Goal: Task Accomplishment & Management: Manage account settings

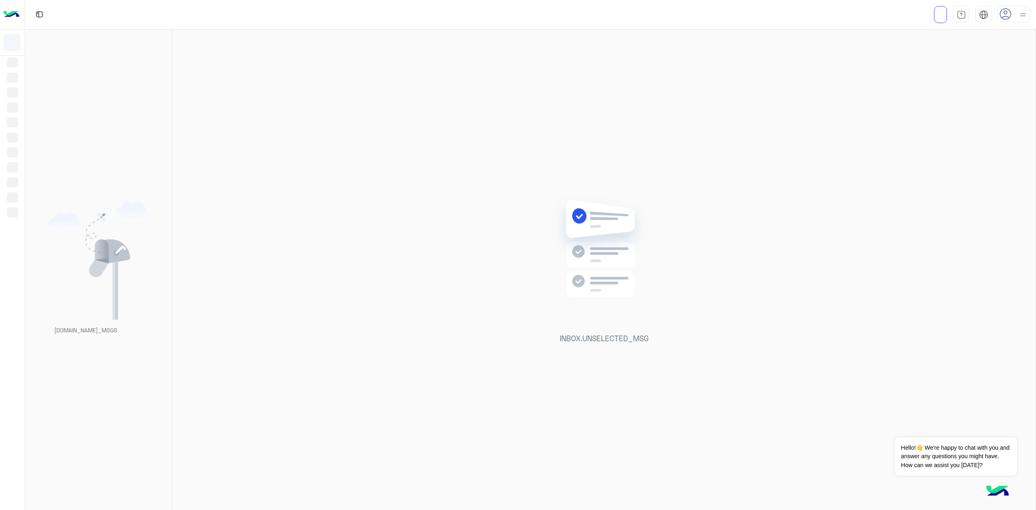
click at [776, 15] on img at bounding box center [1023, 15] width 10 height 10
click at [776, 15] on use at bounding box center [1006, 14] width 12 height 12
click at [776, 13] on img at bounding box center [1023, 15] width 10 height 10
click at [776, 16] on div at bounding box center [1013, 14] width 32 height 16
drag, startPoint x: 687, startPoint y: 154, endPoint x: 470, endPoint y: 107, distance: 221.8
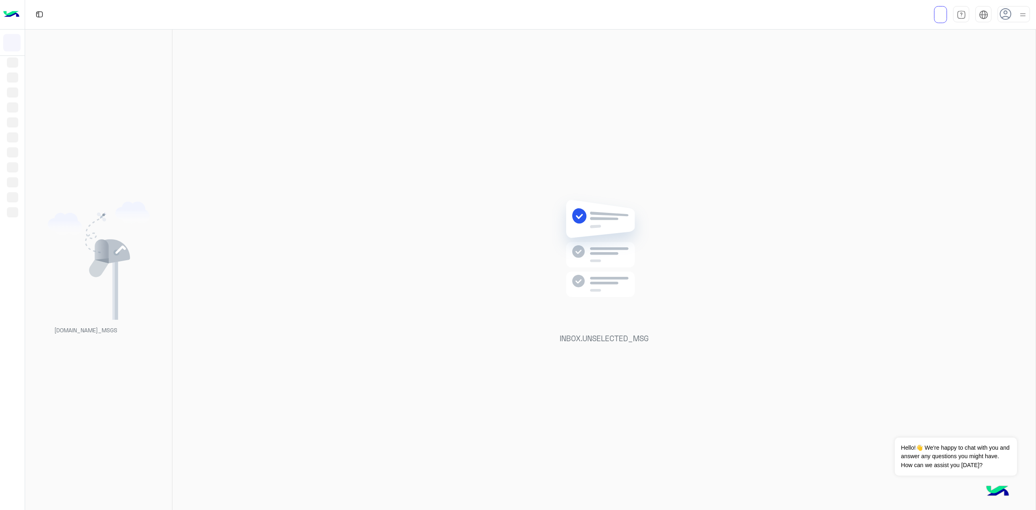
click at [688, 153] on div "INBOX.UNSELECTED_MSG" at bounding box center [603, 271] width 863 height 483
drag, startPoint x: 1017, startPoint y: 18, endPoint x: 1016, endPoint y: 23, distance: 4.9
click at [776, 18] on div at bounding box center [1013, 14] width 32 height 16
click at [776, 16] on icon at bounding box center [1006, 14] width 12 height 12
click at [776, 11] on img at bounding box center [1023, 15] width 10 height 10
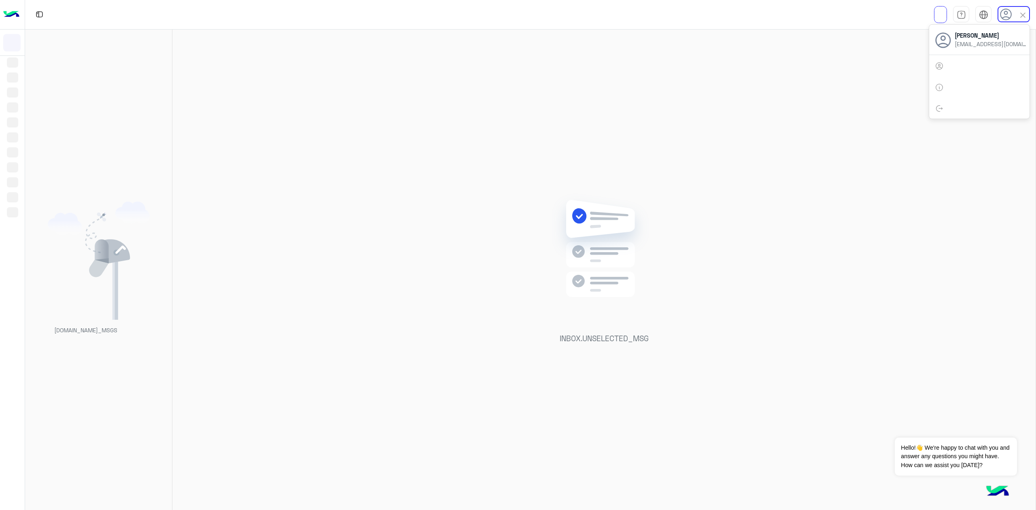
click at [776, 11] on img at bounding box center [1022, 15] width 9 height 9
click at [776, 15] on div at bounding box center [1013, 14] width 32 height 16
click at [776, 20] on icon at bounding box center [1006, 14] width 12 height 12
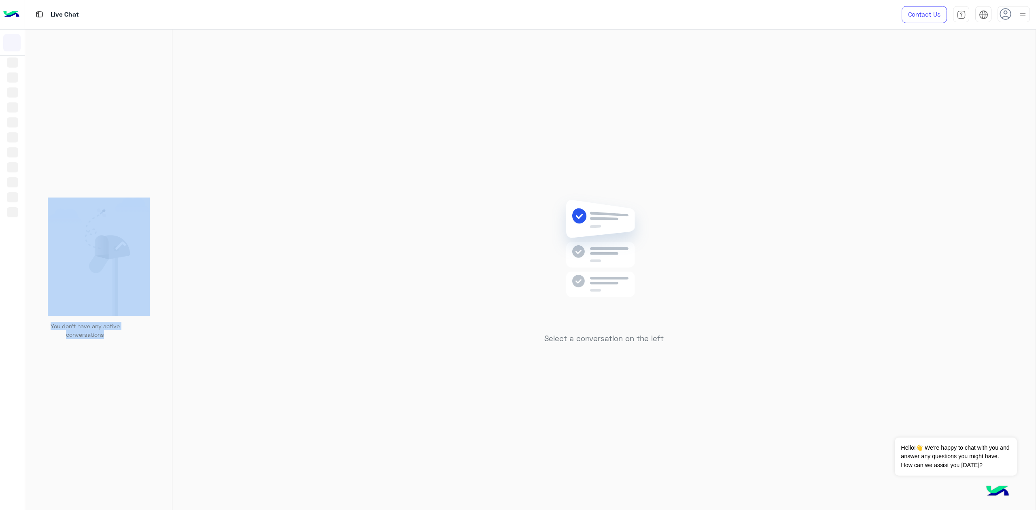
drag, startPoint x: 93, startPoint y: 339, endPoint x: 62, endPoint y: 306, distance: 44.6
click at [62, 306] on div "You don’t have any active conversations" at bounding box center [98, 271] width 109 height 148
click at [155, 347] on div "You don’t have any active conversations" at bounding box center [98, 271] width 147 height 483
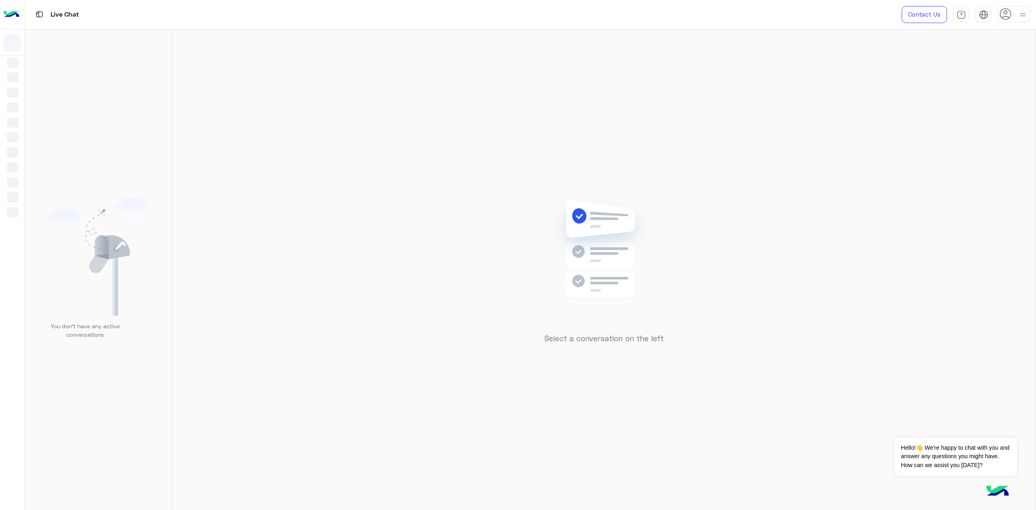
click at [776, 9] on icon at bounding box center [1005, 14] width 12 height 12
click at [776, 13] on use at bounding box center [1006, 14] width 12 height 12
click at [776, 13] on use at bounding box center [1005, 14] width 12 height 12
click at [776, 13] on use at bounding box center [1006, 14] width 12 height 12
click at [776, 13] on use at bounding box center [1005, 14] width 12 height 12
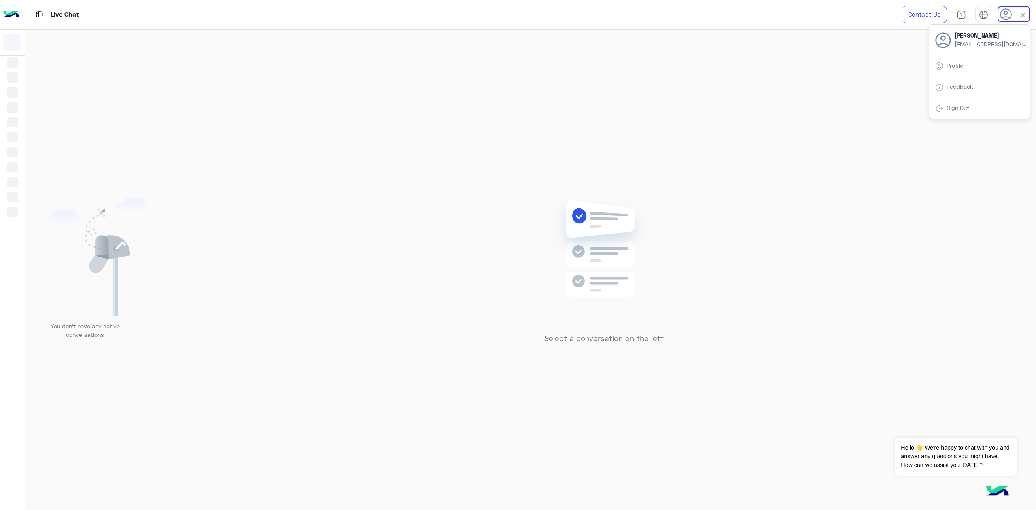
click at [776, 14] on use at bounding box center [1006, 14] width 12 height 12
click at [776, 14] on use at bounding box center [1005, 14] width 12 height 12
click at [776, 14] on use at bounding box center [1006, 14] width 12 height 12
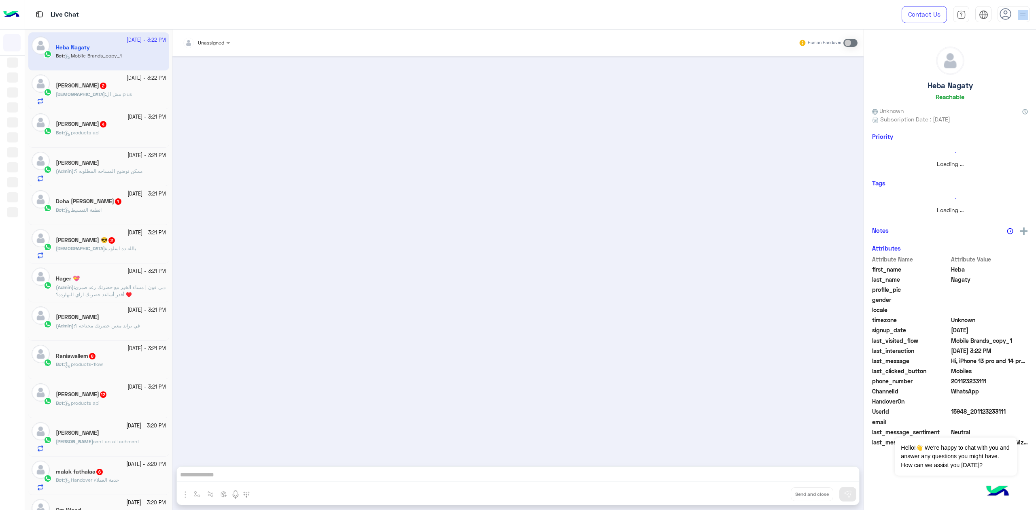
click at [776, 12] on img at bounding box center [1023, 15] width 10 height 10
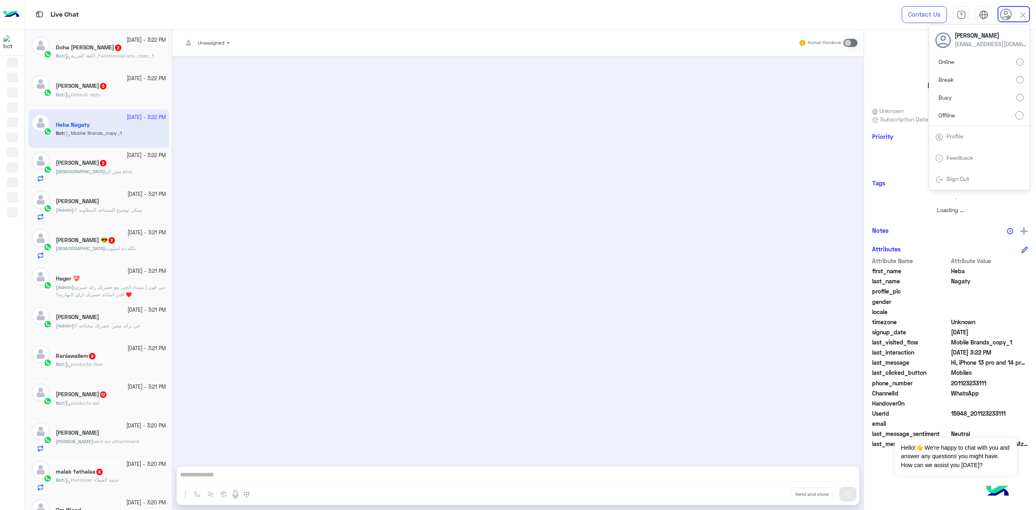
click at [776, 95] on label "Busy" at bounding box center [979, 97] width 88 height 15
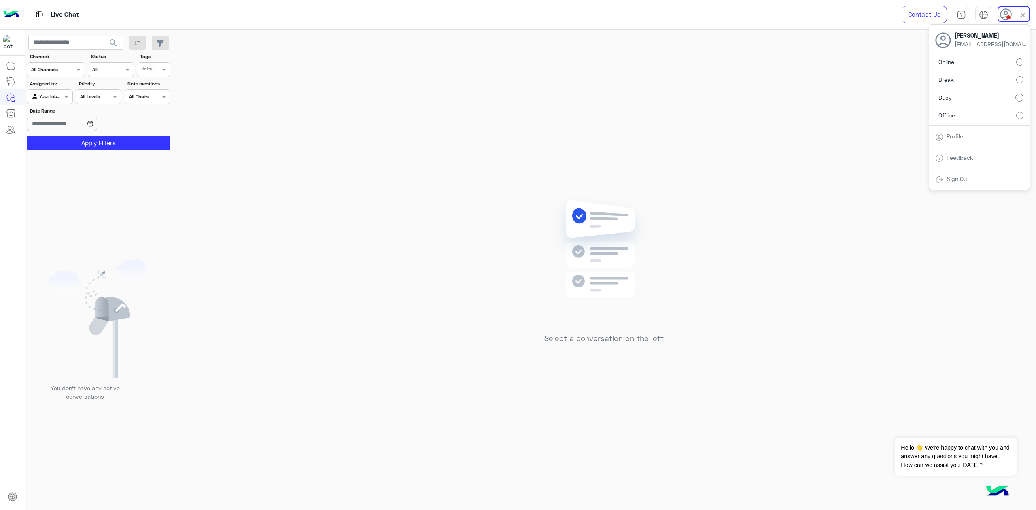
click at [110, 41] on span "search" at bounding box center [113, 43] width 10 height 10
